Goal: Task Accomplishment & Management: Manage account settings

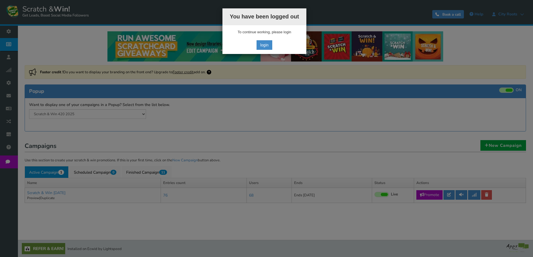
select select "20804"
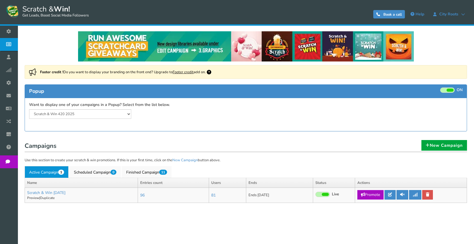
select select "20804"
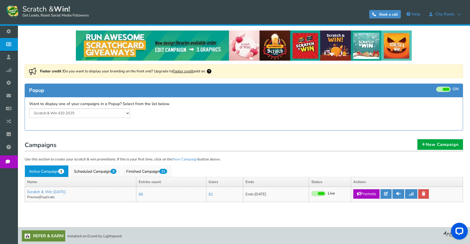
scroll to position [1, 0]
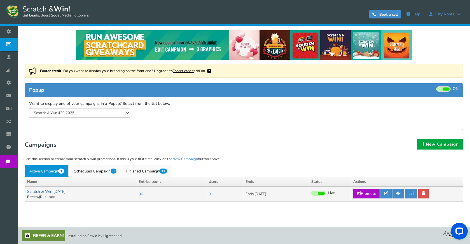
click at [65, 192] on link "Scratch & Win [DATE]" at bounding box center [46, 191] width 38 height 5
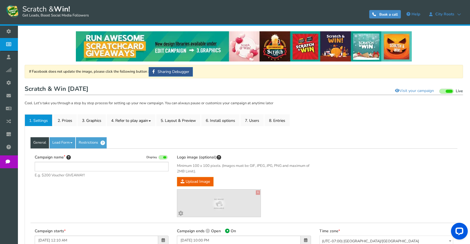
type input "Scratch & Win [DATE]"
click at [270, 120] on link "8. Entries" at bounding box center [276, 120] width 25 height 12
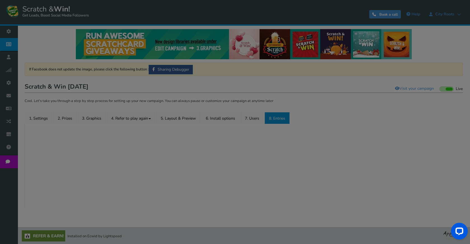
scroll to position [3, 0]
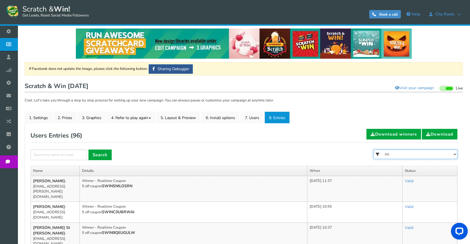
click at [395, 155] on select "All FREE 500 POINTS HALLOWEEN GOODIE BAG FREE 28 GRAMS OF SMALLS FLOWER FREE 7 …" at bounding box center [415, 155] width 84 height 10
select select "86485"
click at [373, 150] on select "All FREE 500 POINTS HALLOWEEN GOODIE BAG FREE 28 GRAMS OF SMALLS FLOWER FREE 7 …" at bounding box center [415, 155] width 84 height 10
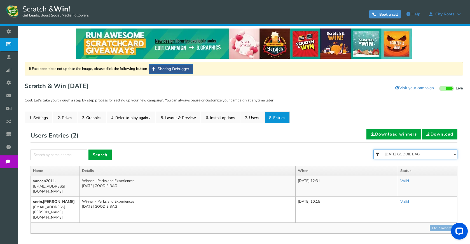
click at [390, 156] on select "All FREE 500 POINTS HALLOWEEN GOODIE BAG FREE 28 GRAMS OF SMALLS FLOWER FREE 7 …" at bounding box center [415, 155] width 84 height 10
select select "86484"
click at [373, 150] on select "All FREE 500 POINTS HALLOWEEN GOODIE BAG FREE 28 GRAMS OF SMALLS FLOWER FREE 7 …" at bounding box center [415, 155] width 84 height 10
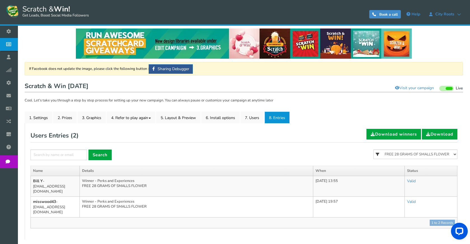
click at [289, 152] on form "× Search All FREE 500 POINTS HALLOWEEN GOODIE BAG FREE 28 GRAMS OF SMALLS FLOWE…" at bounding box center [244, 158] width 427 height 16
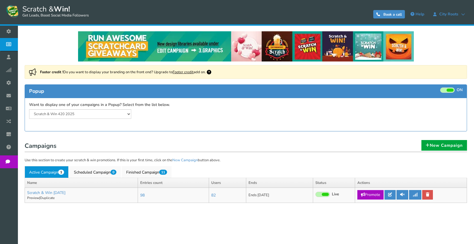
select select "20804"
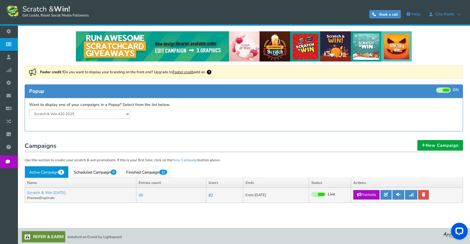
click at [213, 196] on link "82" at bounding box center [210, 195] width 4 height 5
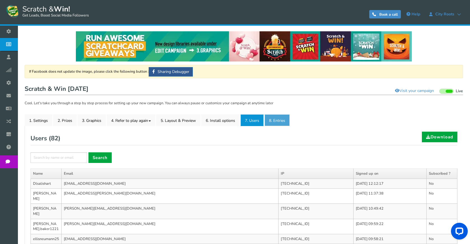
click at [282, 123] on link "8. Entries" at bounding box center [276, 120] width 25 height 12
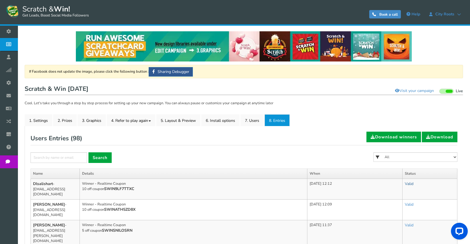
click at [413, 183] on link "Valid" at bounding box center [409, 183] width 9 height 5
click at [397, 208] on link "Invalid" at bounding box center [392, 208] width 50 height 11
drag, startPoint x: 136, startPoint y: 188, endPoint x: 107, endPoint y: 188, distance: 29.7
click at [107, 188] on td "Winner - Realtime Coupon 10 off coupon SWIN9LF7TTXC" at bounding box center [193, 189] width 226 height 21
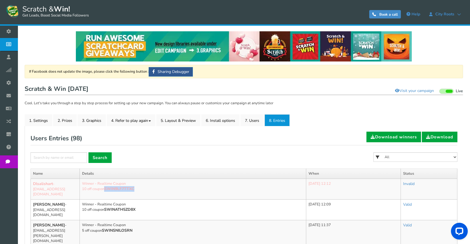
copy b "SWIN9LF7TTXC"
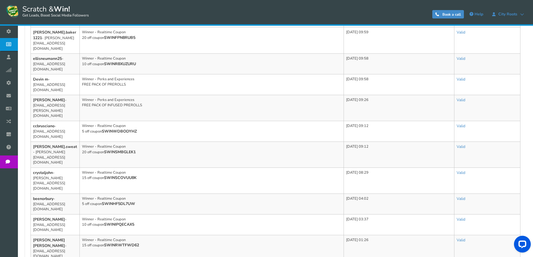
scroll to position [280, 0]
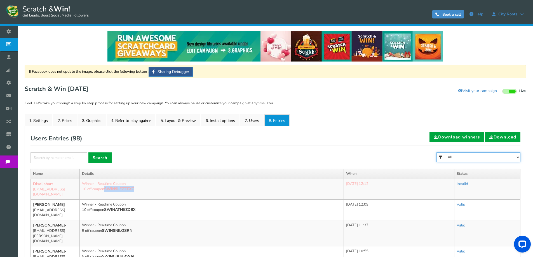
click at [457, 153] on select "All FREE 500 POINTS HALLOWEEN GOODIE BAG FREE 28 GRAMS OF SMALLS FLOWER FREE 7 …" at bounding box center [479, 158] width 84 height 10
select select "86484"
click at [437, 153] on select "All FREE 500 POINTS HALLOWEEN GOODIE BAG FREE 28 GRAMS OF SMALLS FLOWER FREE 7 …" at bounding box center [479, 158] width 84 height 10
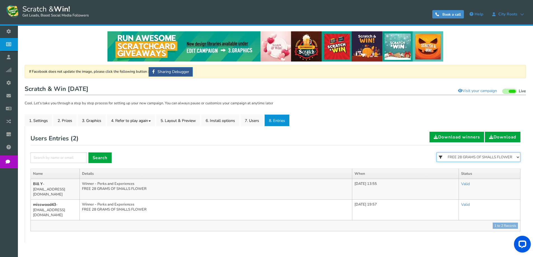
click at [457, 158] on select "All FREE 500 POINTS HALLOWEEN GOODIE BAG FREE 28 GRAMS OF SMALLS FLOWER FREE 7 …" at bounding box center [479, 158] width 84 height 10
select select "86485"
click at [437, 153] on select "All FREE 500 POINTS HALLOWEEN GOODIE BAG FREE 28 GRAMS OF SMALLS FLOWER FREE 7 …" at bounding box center [479, 158] width 84 height 10
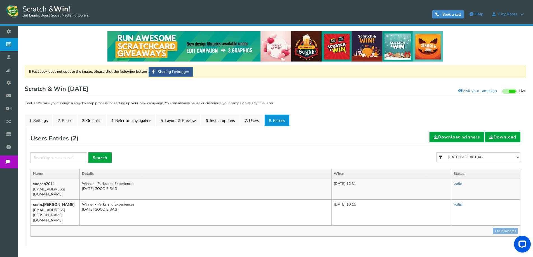
click at [280, 124] on link "8. Entries" at bounding box center [276, 120] width 25 height 12
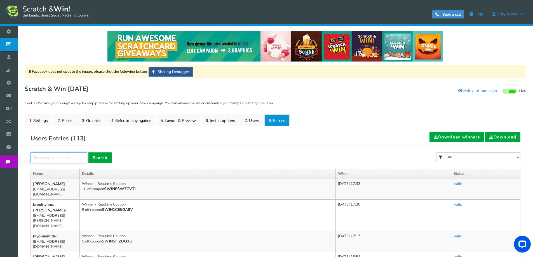
click at [72, 159] on input "text" at bounding box center [59, 158] width 57 height 11
type input "RITCHEY"
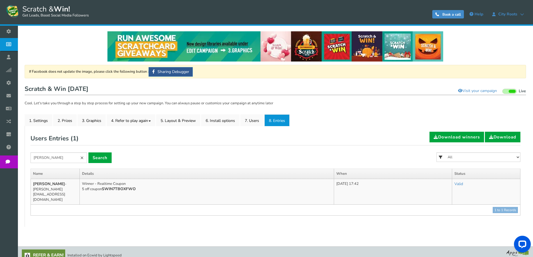
click at [234, 85] on h1 "Scratch & Win Halloween 2025 Visit your campaign Preview your campaign Live Pau…" at bounding box center [276, 89] width 502 height 11
